Goal: Book appointment/travel/reservation

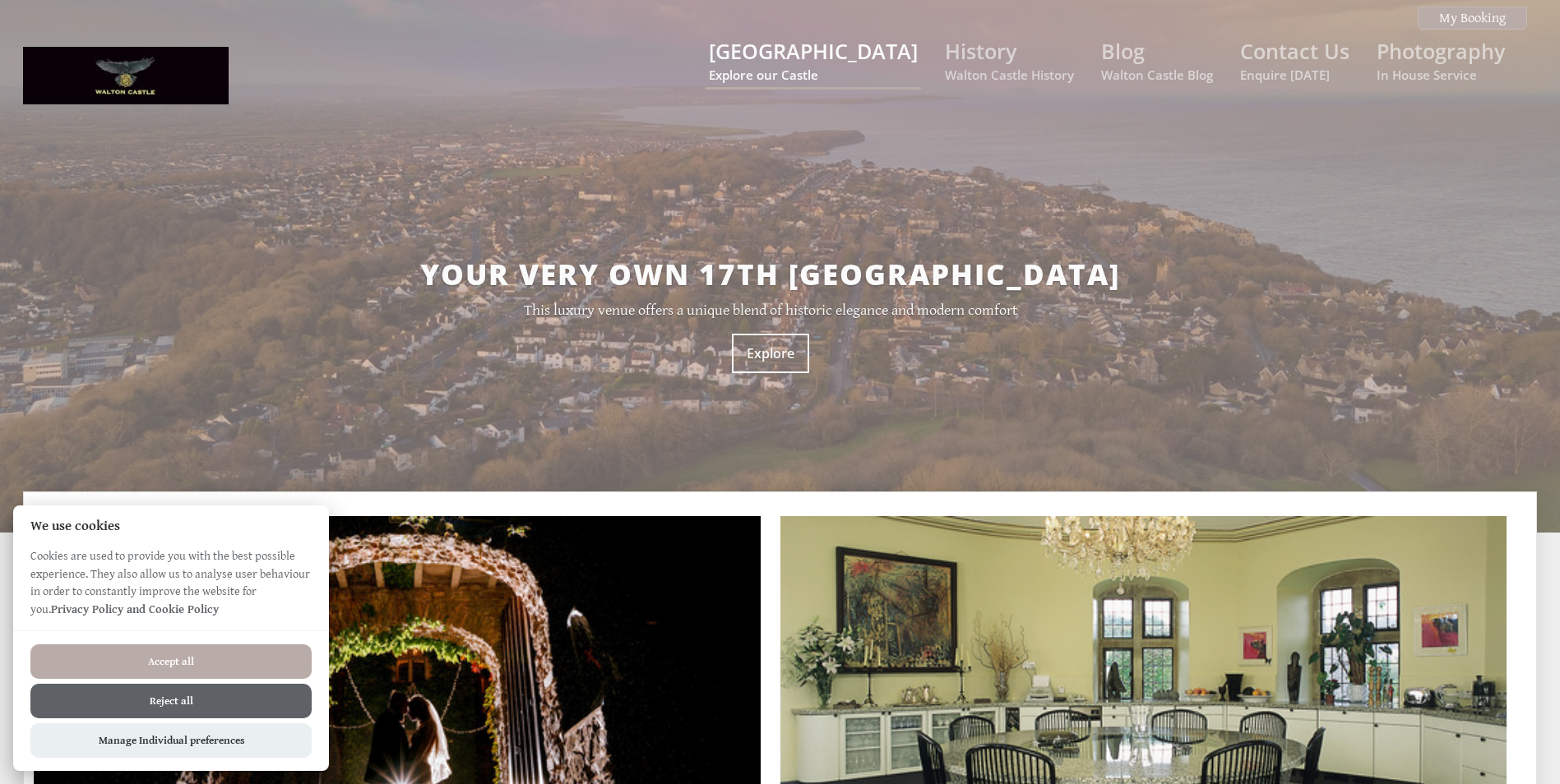
click at [814, 69] on small "Explore our Castle" at bounding box center [813, 74] width 209 height 16
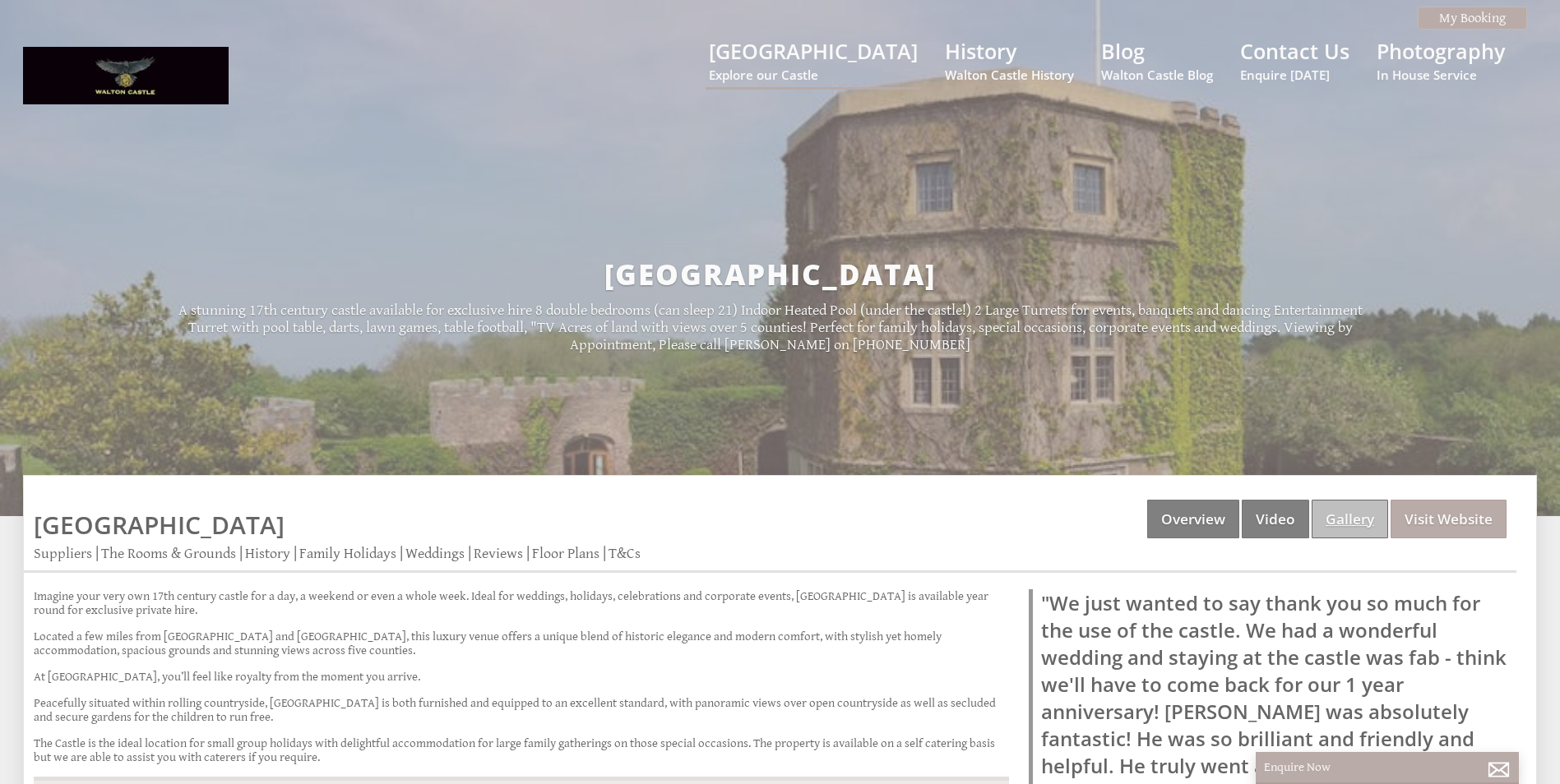
click at [1340, 522] on link "Gallery" at bounding box center [1350, 519] width 77 height 38
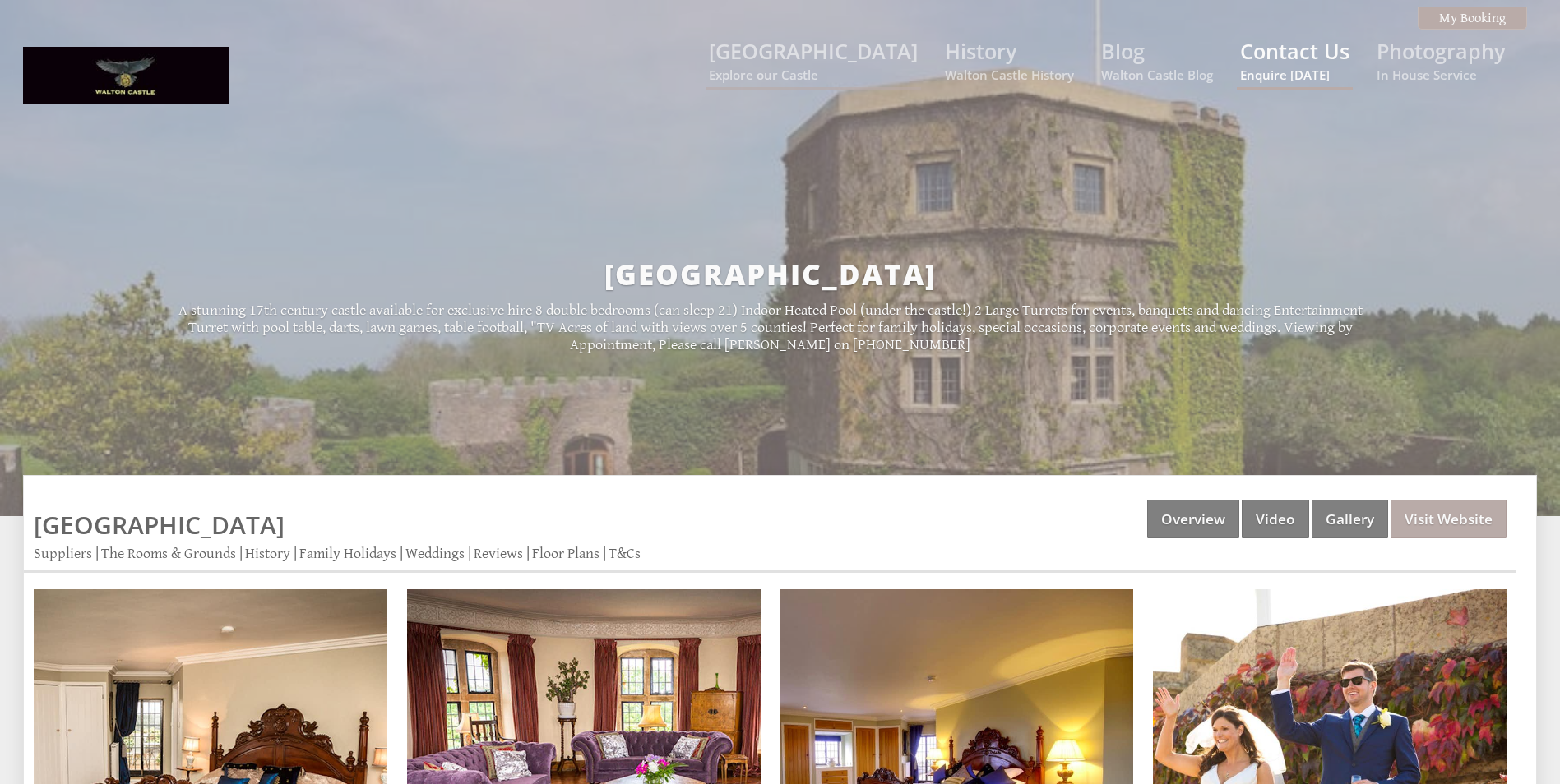
click at [1289, 49] on link "Contact Us Enquire [DATE]" at bounding box center [1295, 60] width 109 height 46
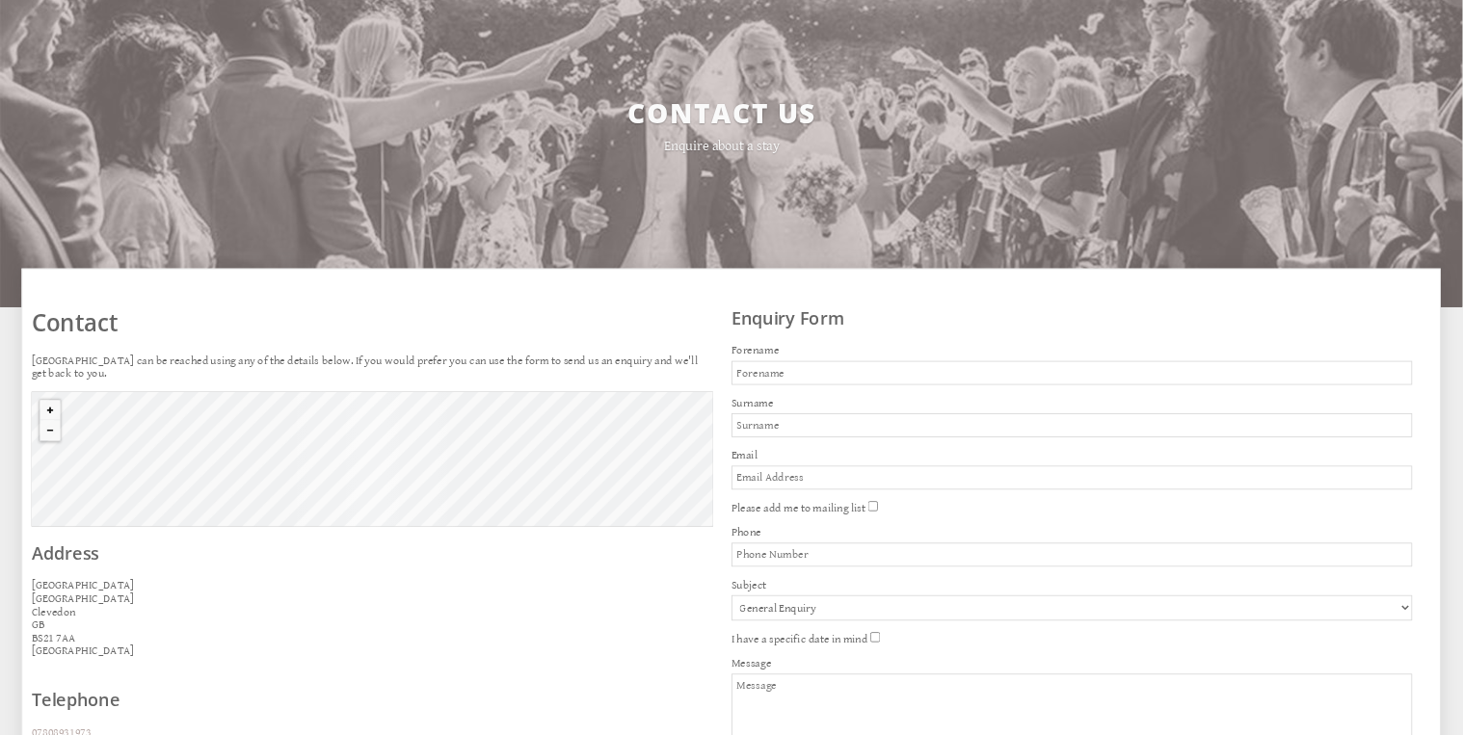
scroll to position [193, 0]
